Goal: Transaction & Acquisition: Purchase product/service

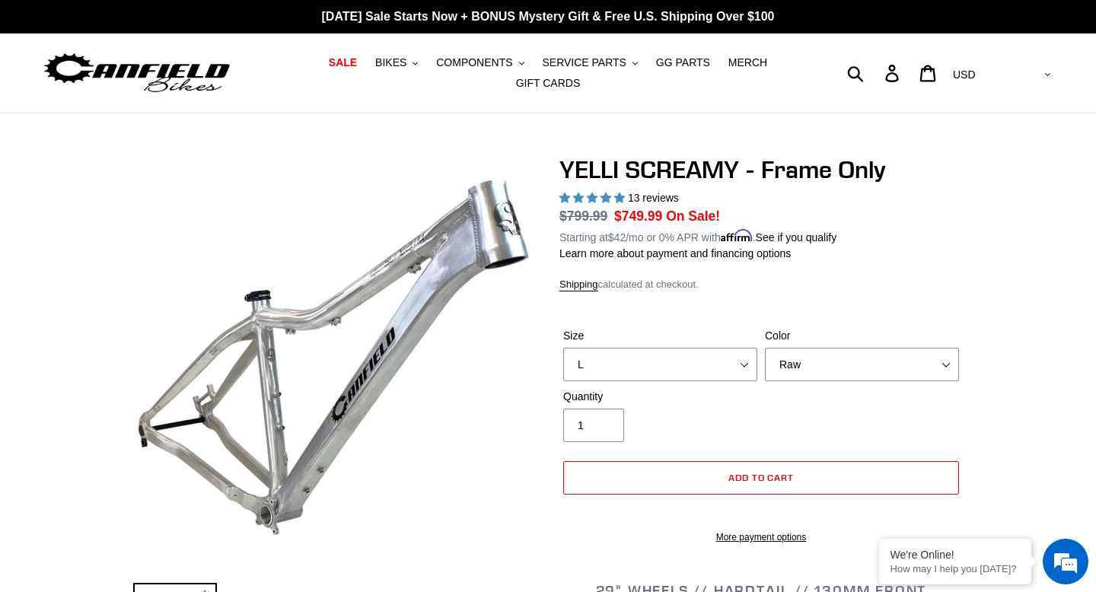
select select "L"
select select "Raw"
select select "highest-rating"
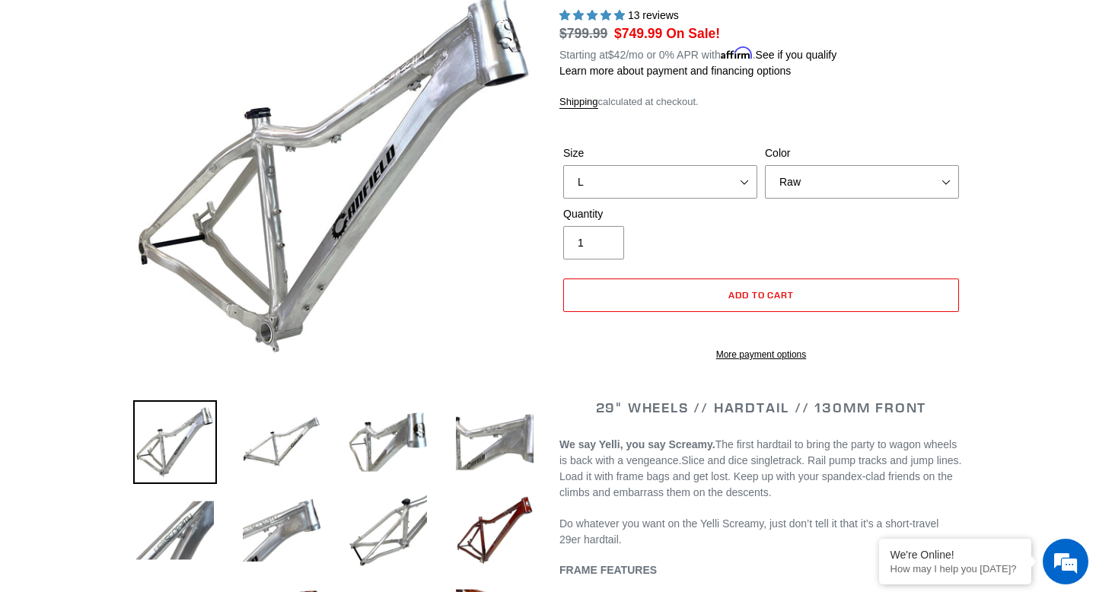
scroll to position [186, 0]
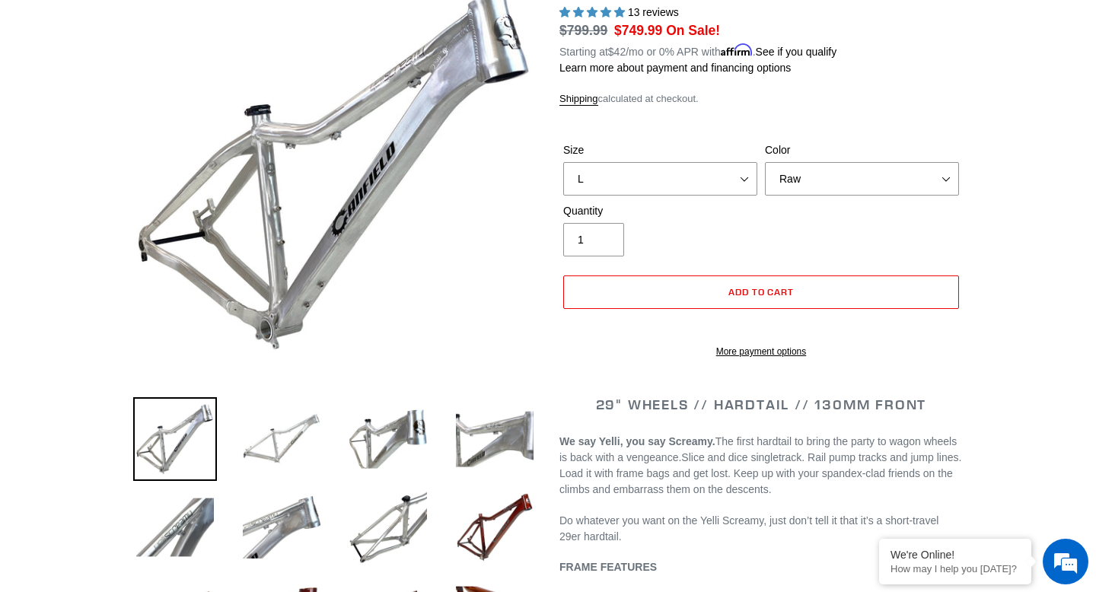
click at [285, 457] on img at bounding box center [282, 439] width 84 height 84
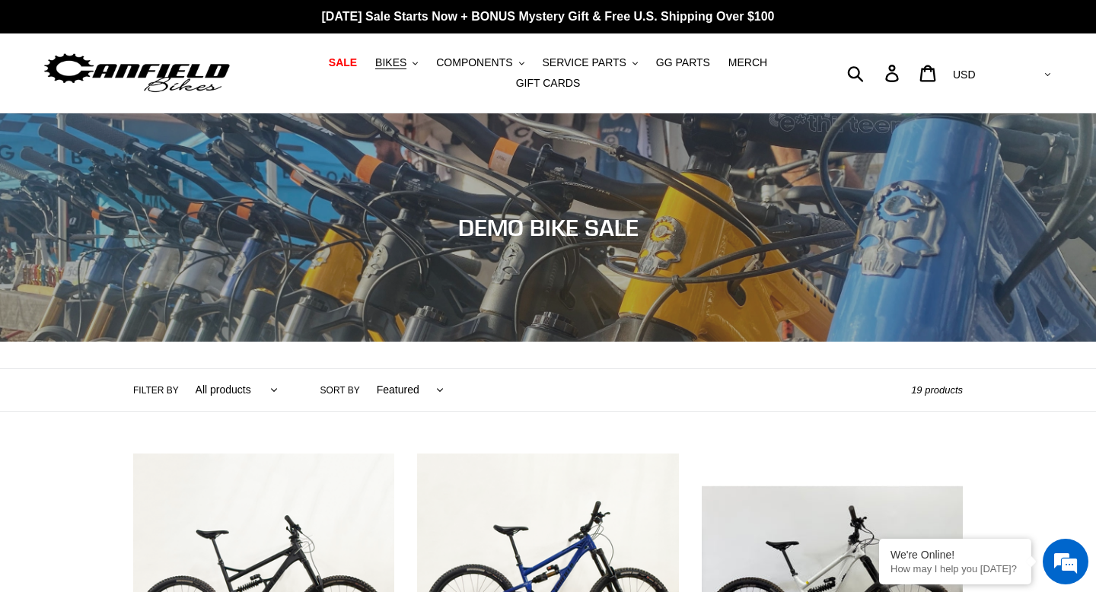
scroll to position [698, 0]
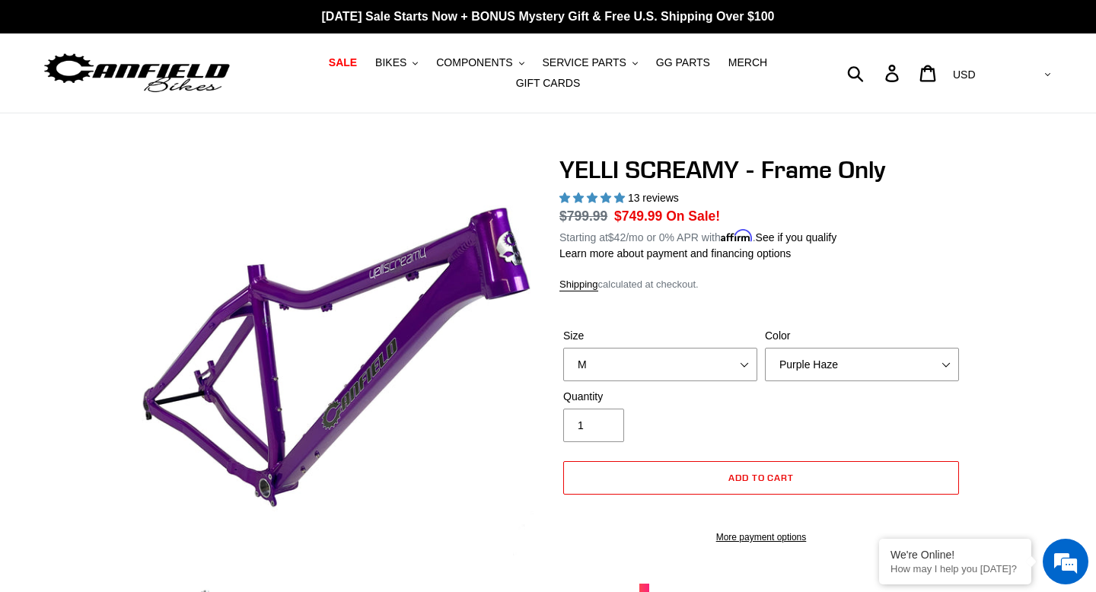
select select "M"
select select "Purple Haze"
select select "highest-rating"
